Goal: Ask a question

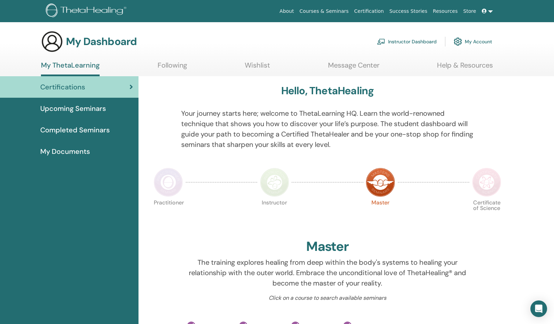
click at [482, 42] on link "My Account" at bounding box center [472, 41] width 39 height 15
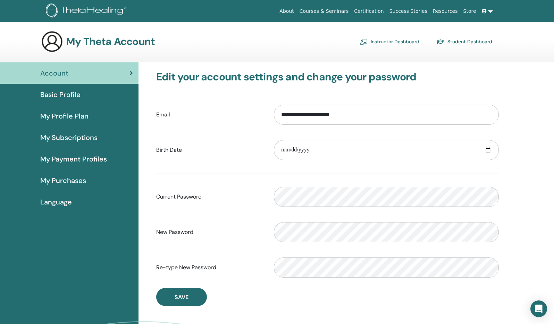
click at [489, 12] on link at bounding box center [487, 11] width 17 height 13
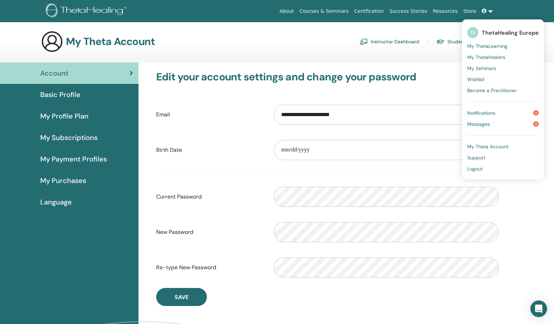
click at [479, 158] on span "Support" at bounding box center [476, 158] width 18 height 6
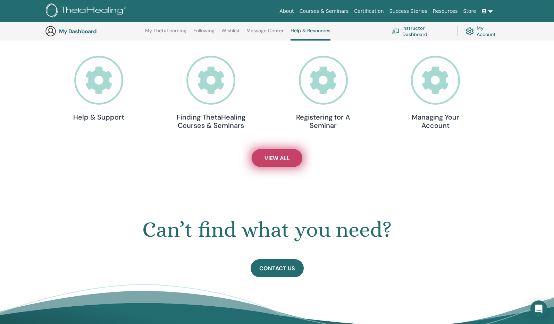
scroll to position [228, 0]
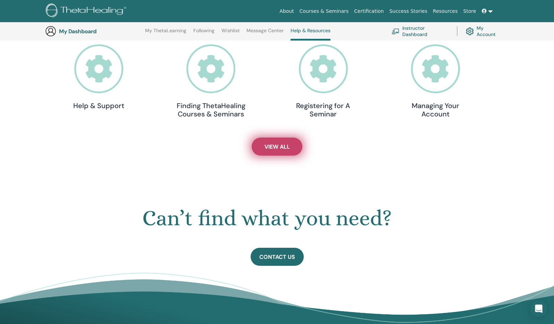
click at [287, 147] on span "View All" at bounding box center [276, 146] width 25 height 7
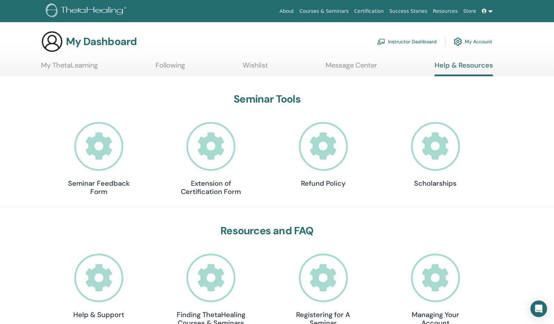
click at [488, 13] on link at bounding box center [487, 11] width 17 height 13
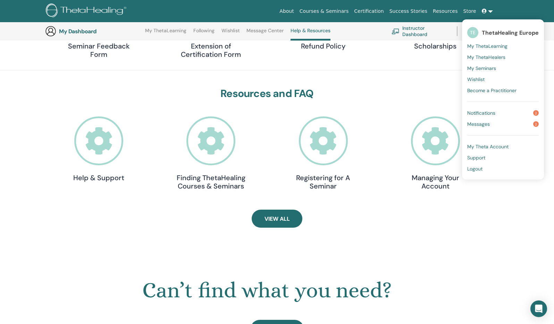
scroll to position [187, 0]
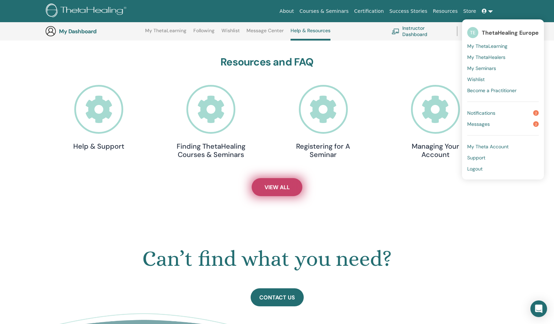
click at [281, 182] on link "View All" at bounding box center [277, 187] width 51 height 18
